Goal: Information Seeking & Learning: Find specific fact

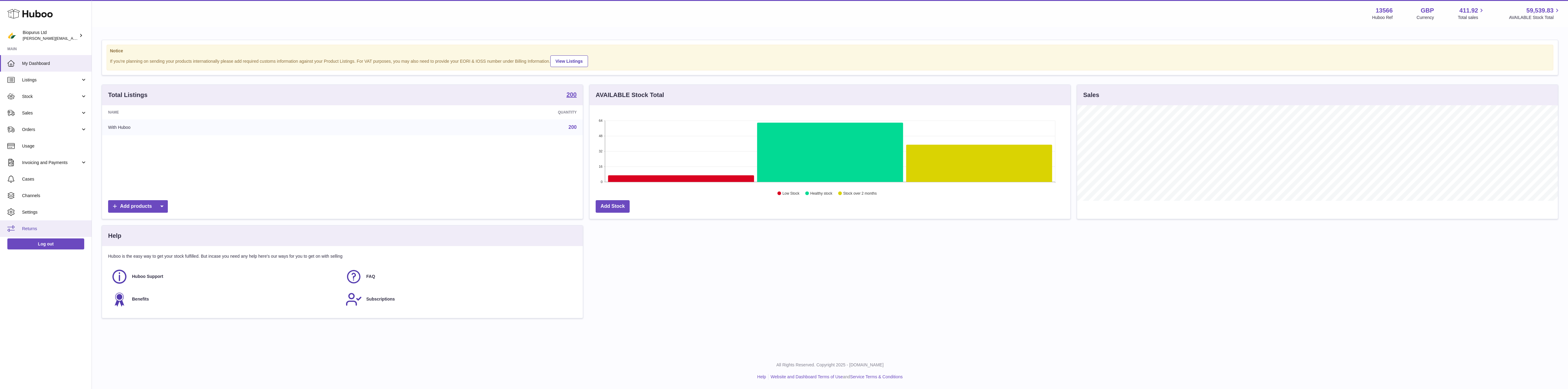
scroll to position [96, 481]
click at [34, 110] on span "Sales" at bounding box center [51, 113] width 58 height 6
click at [37, 208] on span "Cases" at bounding box center [54, 209] width 65 height 6
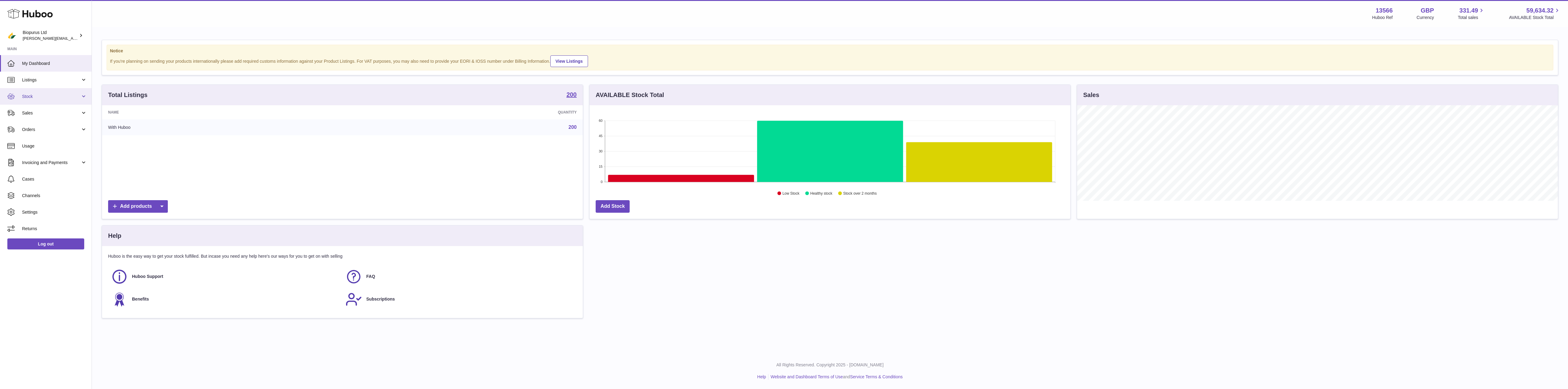
scroll to position [96, 481]
click at [39, 96] on span "Stock" at bounding box center [51, 97] width 58 height 6
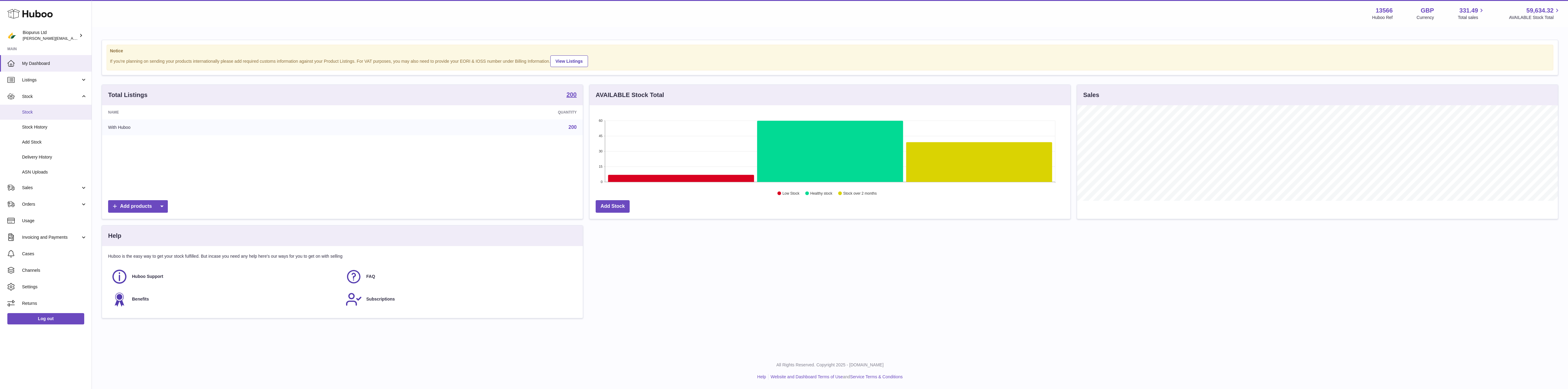
click at [30, 110] on span "Stock" at bounding box center [54, 113] width 65 height 6
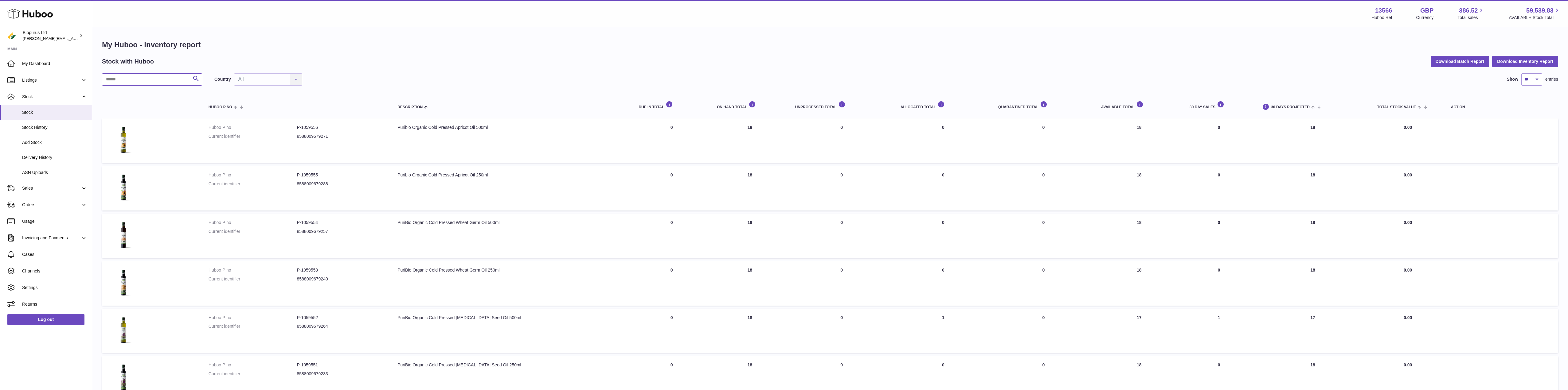
drag, startPoint x: 149, startPoint y: 79, endPoint x: 153, endPoint y: 75, distance: 5.7
click at [149, 79] on input "text" at bounding box center [152, 79] width 100 height 12
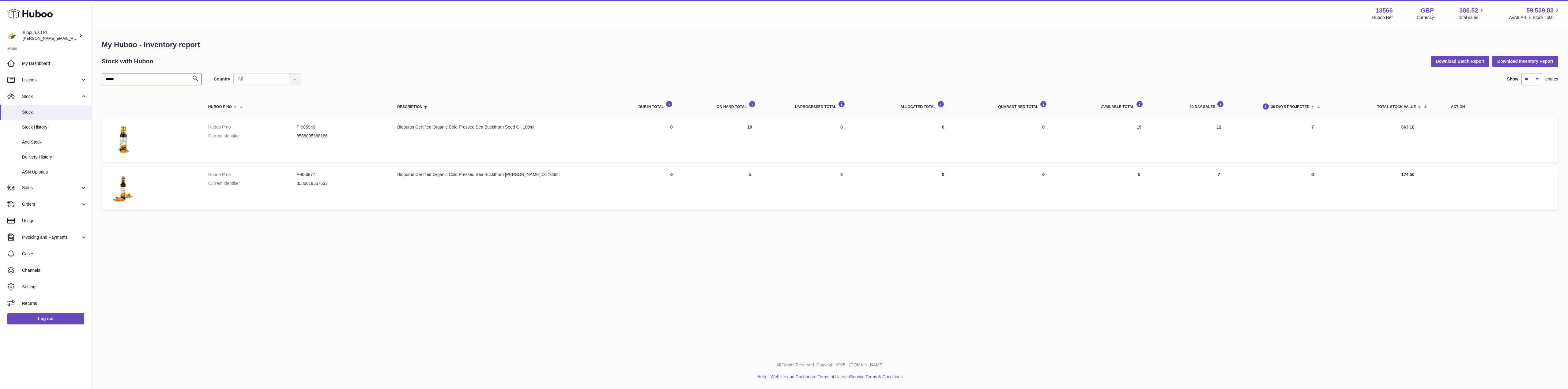
type input "*****"
drag, startPoint x: 319, startPoint y: 177, endPoint x: 296, endPoint y: 174, distance: 23.2
click at [296, 174] on dl "Huboo P no P-986877 Current identifier 8586019567533" at bounding box center [296, 180] width 177 height 18
copy dl "P-986877"
